Goal: Task Accomplishment & Management: Use online tool/utility

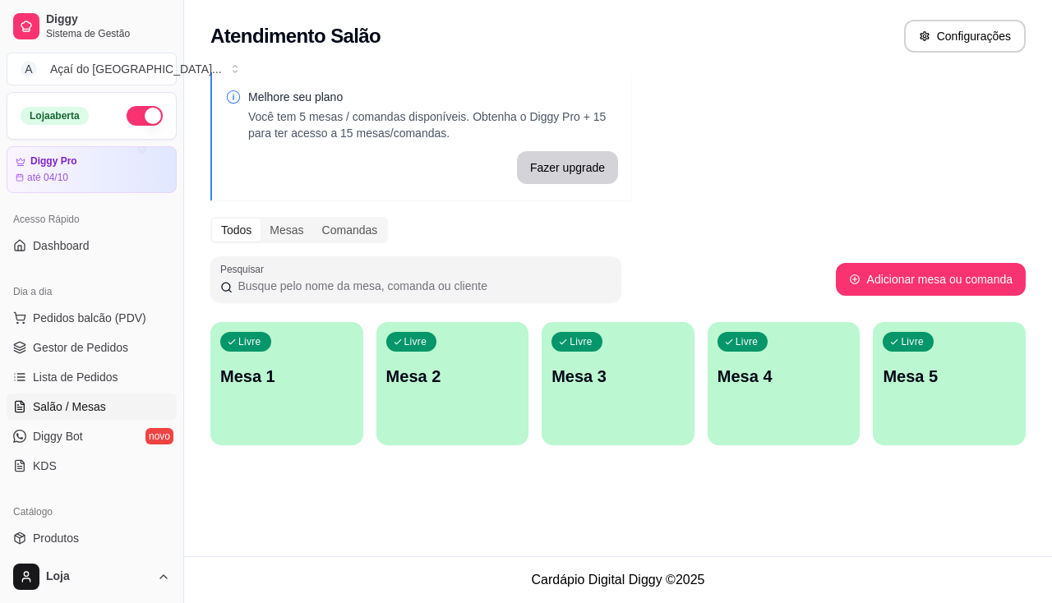
click at [680, 173] on div "Melhore seu plano Você tem 5 mesas / comandas disponíveis. Obtenha o Diggy Pro …" at bounding box center [618, 263] width 868 height 403
click at [370, 412] on div "Livre Mesa 1 Livre Mesa 2 Livre Mesa 3 Livre Mesa 4 Livre Mesa 5" at bounding box center [617, 383] width 815 height 123
click at [328, 401] on div "Livre Mesa 1" at bounding box center [287, 374] width 148 height 100
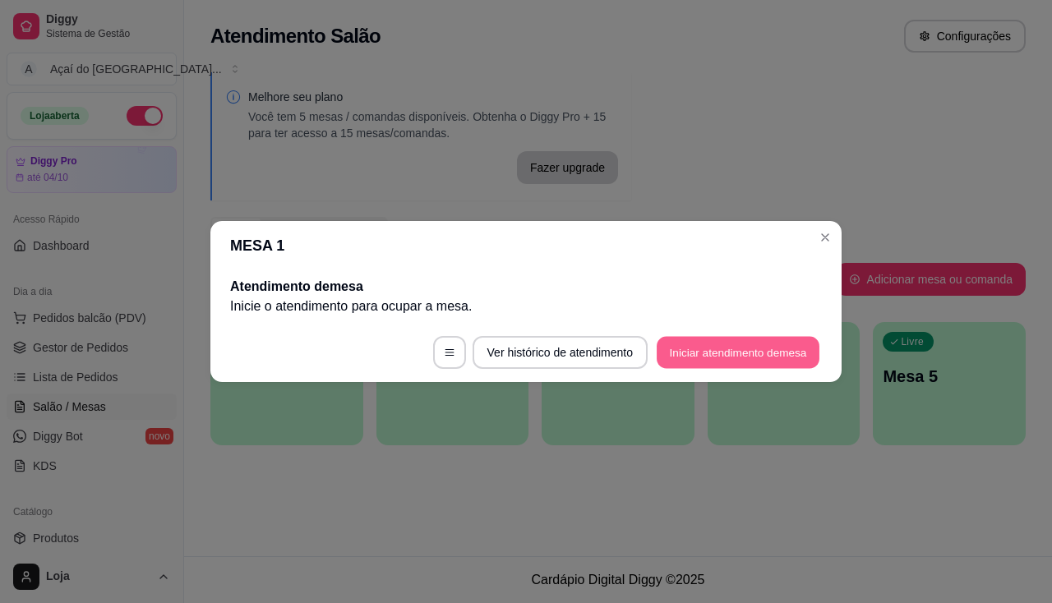
click at [784, 342] on button "Iniciar atendimento de mesa" at bounding box center [738, 353] width 163 height 32
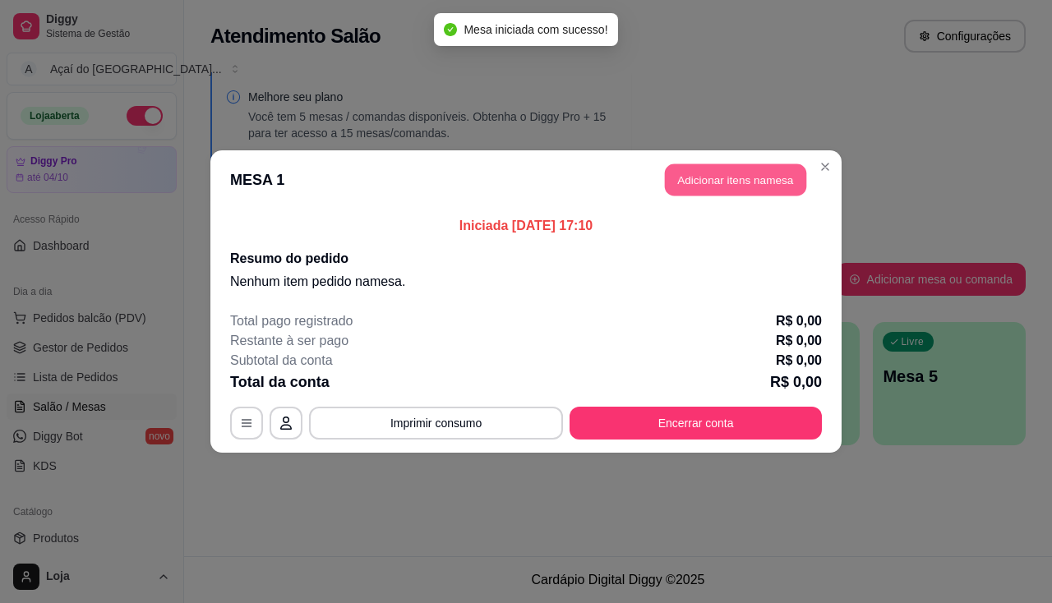
click at [679, 186] on button "Adicionar itens na mesa" at bounding box center [735, 180] width 141 height 32
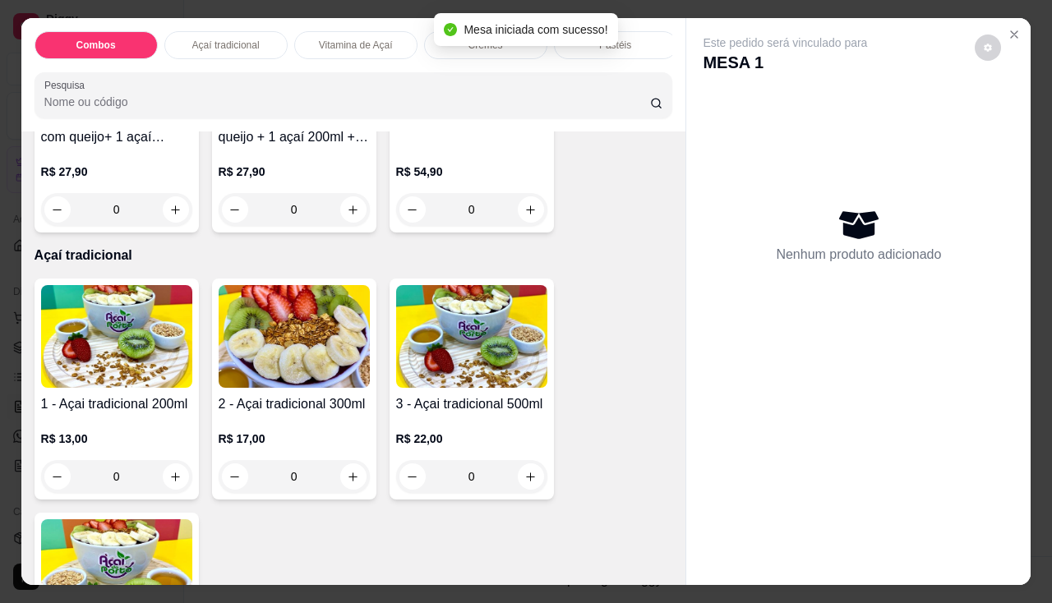
scroll to position [329, 0]
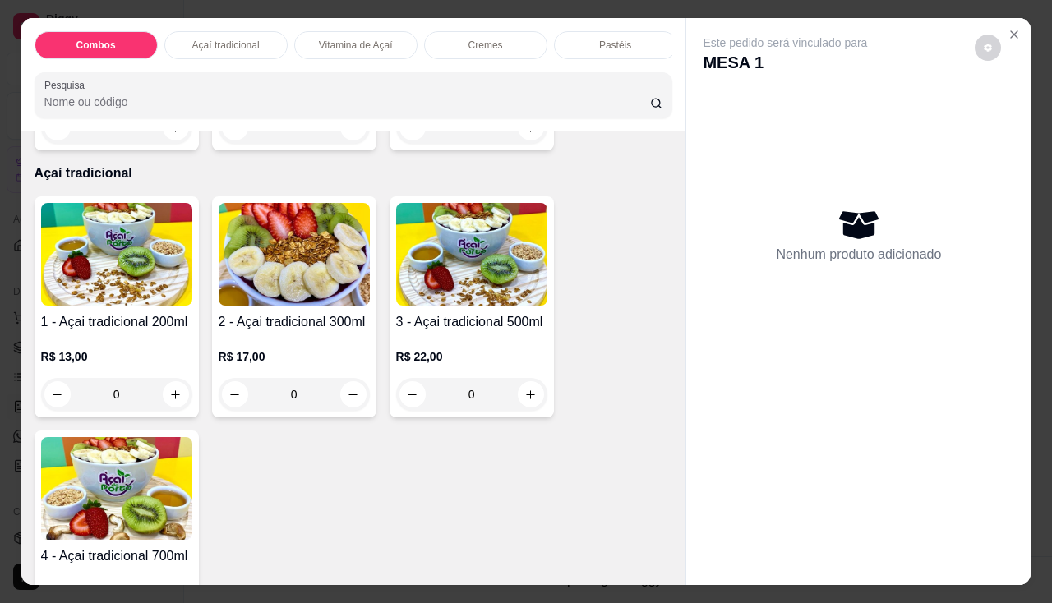
click at [340, 403] on div "0" at bounding box center [294, 394] width 151 height 33
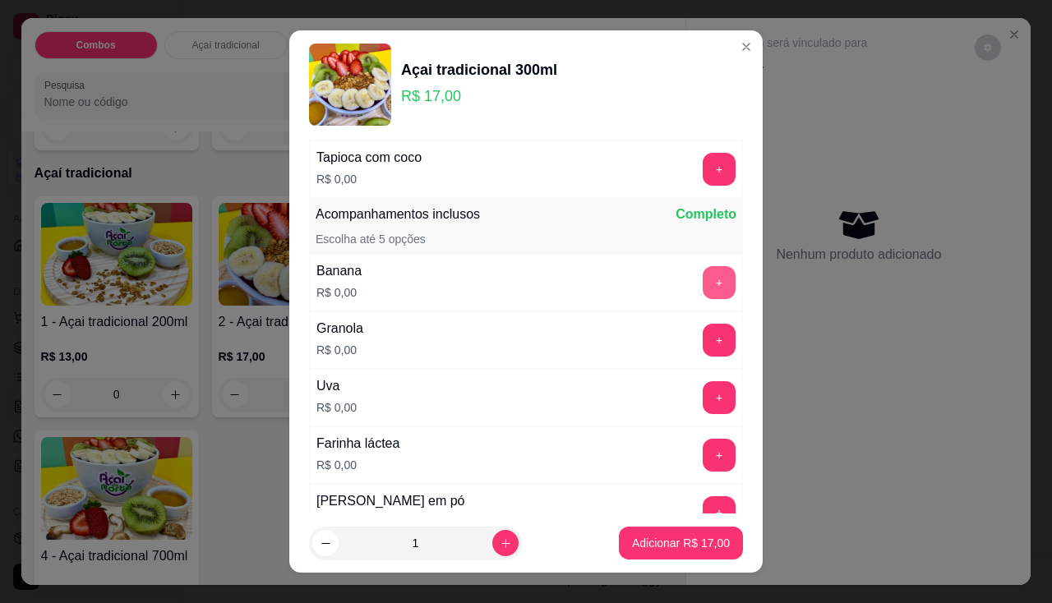
click at [703, 291] on button "+" at bounding box center [719, 282] width 33 height 33
click at [703, 348] on button "+" at bounding box center [719, 340] width 33 height 33
click at [650, 537] on p "Adicionar R$ 17,00" at bounding box center [681, 543] width 98 height 16
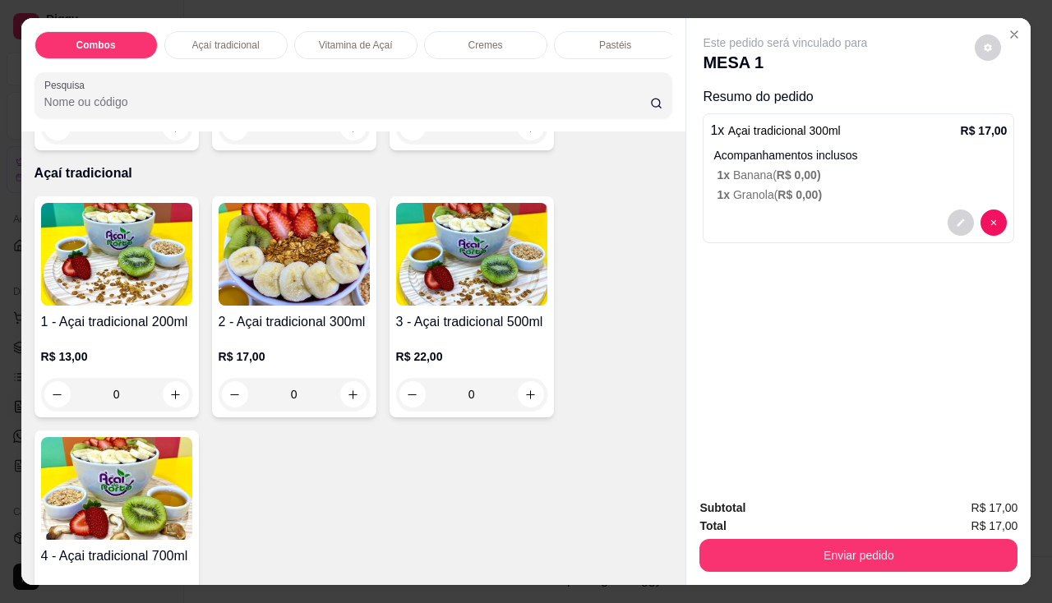
click at [847, 566] on div "Subtotal R$ 17,00 Total R$ 17,00 Enviar pedido" at bounding box center [858, 535] width 344 height 99
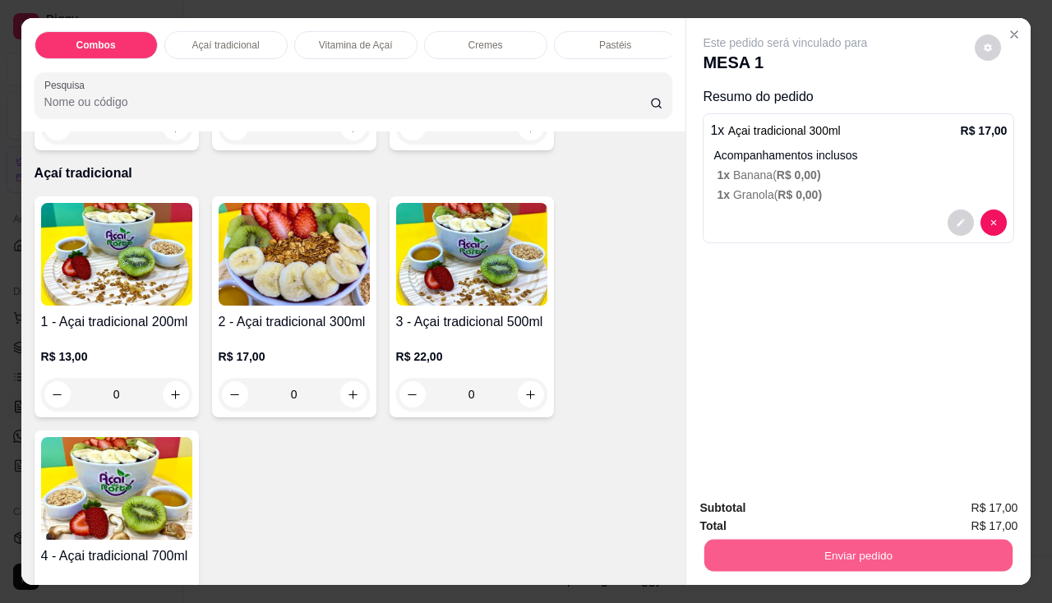
click at [839, 547] on button "Enviar pedido" at bounding box center [858, 556] width 308 height 32
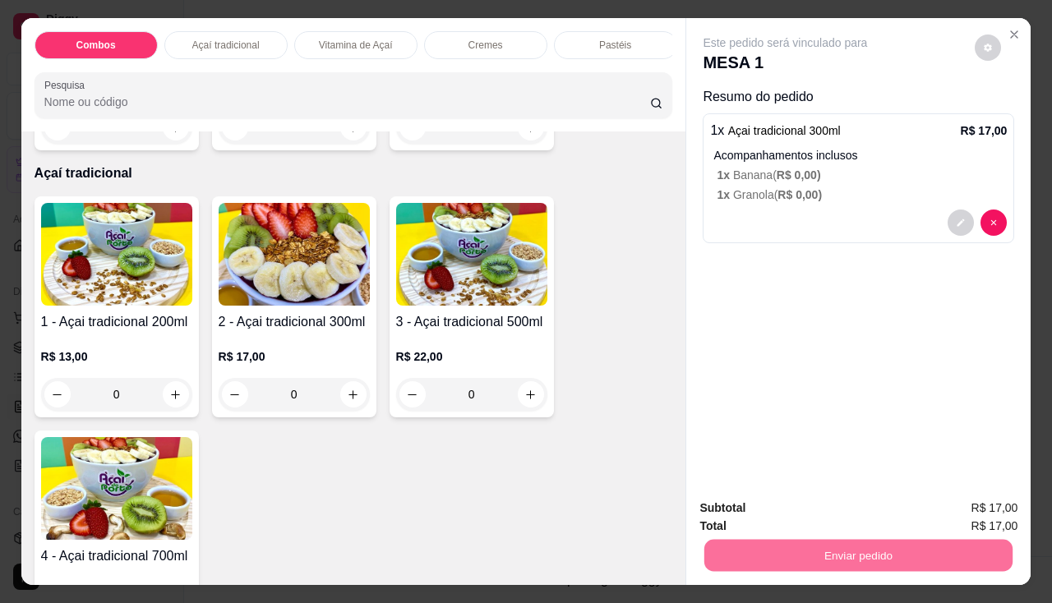
click at [942, 498] on button "Enviar pedido" at bounding box center [975, 509] width 90 height 30
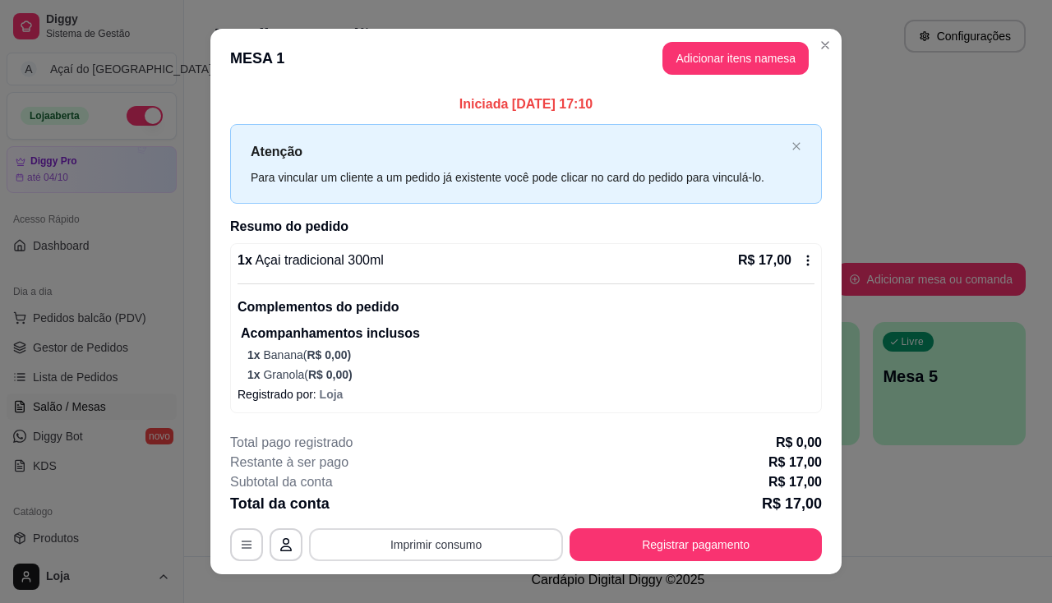
click at [468, 544] on button "Imprimir consumo" at bounding box center [436, 544] width 254 height 33
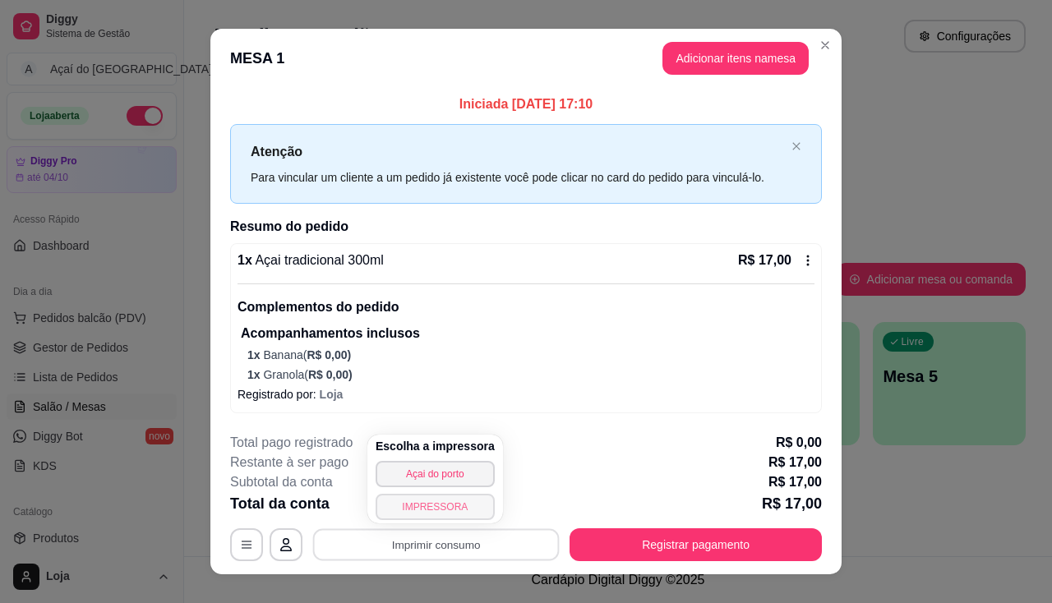
click at [457, 505] on button "IMPRESSORA" at bounding box center [435, 507] width 119 height 26
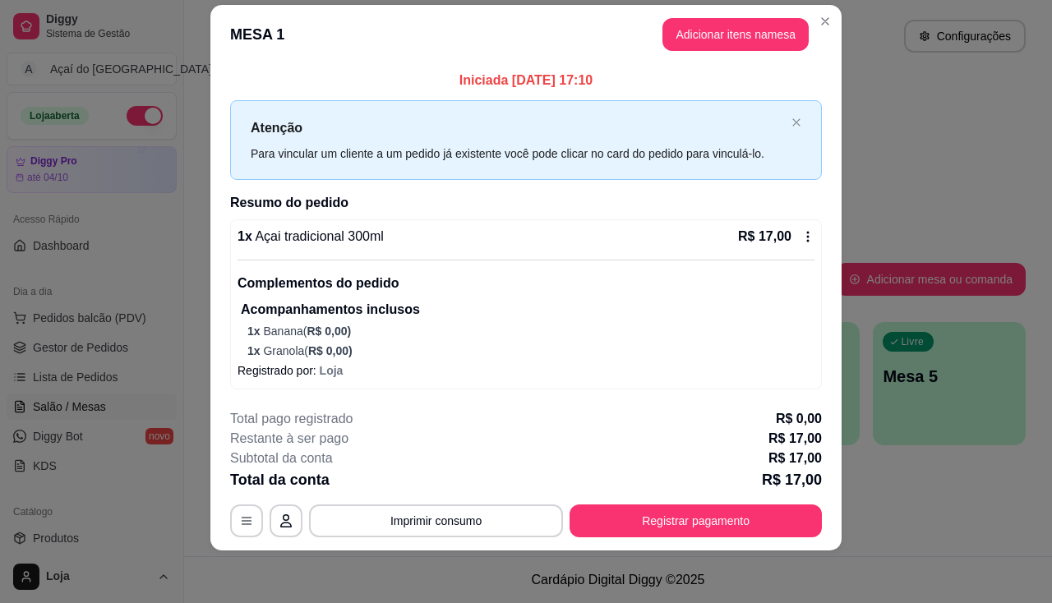
scroll to position [0, 0]
